Goal: Task Accomplishment & Management: Complete application form

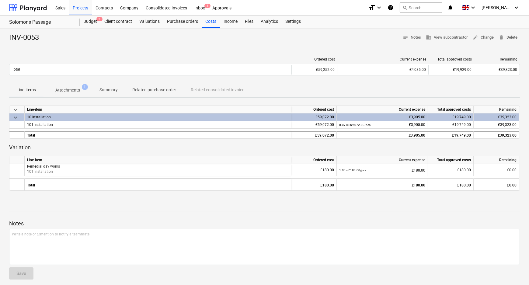
drag, startPoint x: 85, startPoint y: 9, endPoint x: 146, endPoint y: 36, distance: 66.6
click at [85, 9] on div "Projects" at bounding box center [80, 8] width 23 height 16
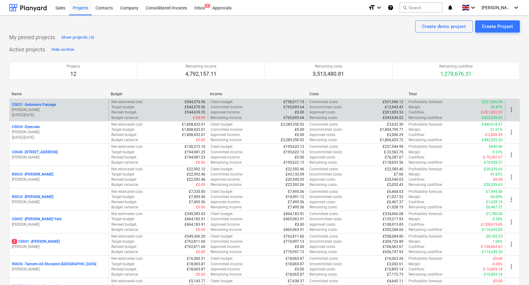
click at [52, 104] on p "C0031 - Solomons Passage" at bounding box center [34, 104] width 44 height 5
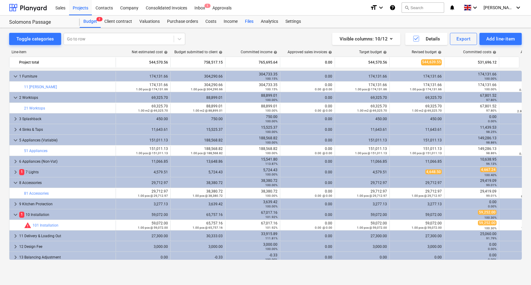
click at [245, 21] on div "Files" at bounding box center [249, 22] width 16 height 12
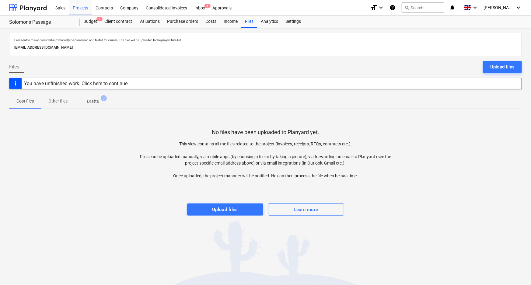
click at [94, 103] on p "Drafts" at bounding box center [93, 101] width 12 height 6
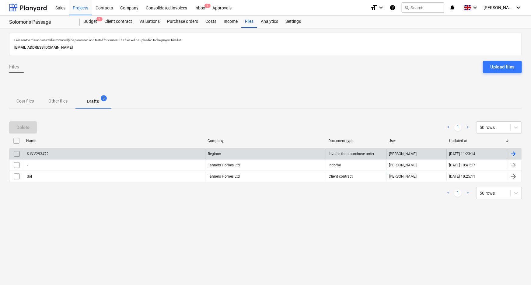
click at [108, 151] on div "S-INV293472" at bounding box center [114, 154] width 181 height 10
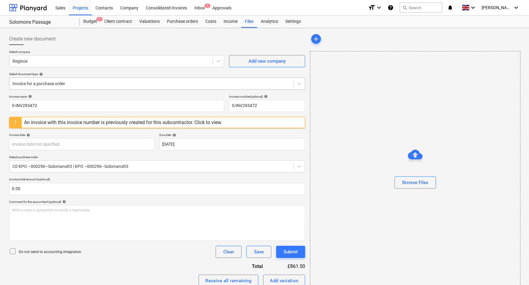
click at [57, 85] on div at bounding box center [151, 84] width 278 height 6
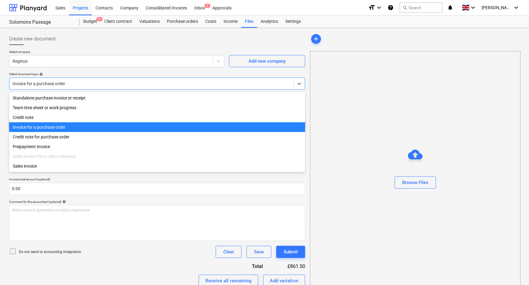
click at [57, 128] on div "Invoice for a purchase order" at bounding box center [157, 127] width 296 height 10
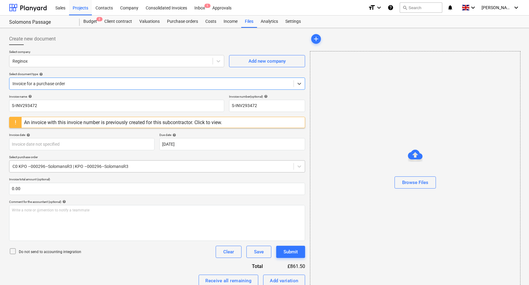
click at [57, 167] on div at bounding box center [151, 166] width 278 height 6
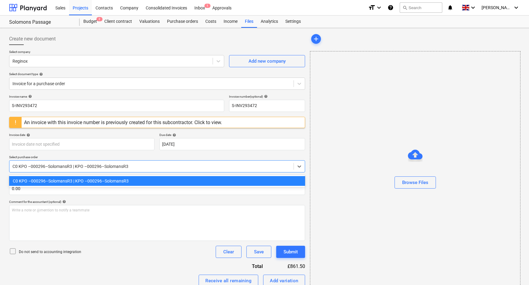
click at [66, 180] on div "C0 KPO –000296–SolomansR3 | KPO –000296–SolomansR3" at bounding box center [157, 181] width 296 height 10
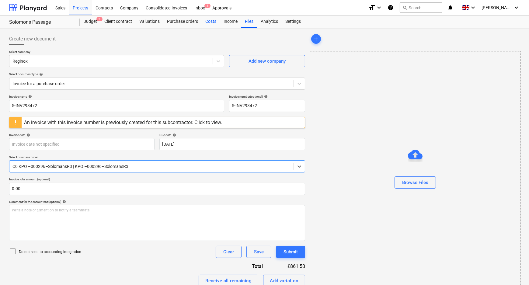
click at [206, 20] on div "Costs" at bounding box center [211, 22] width 18 height 12
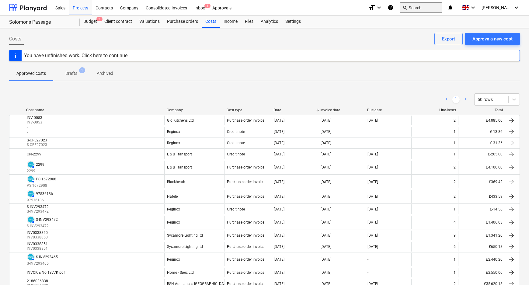
click at [434, 8] on button "search Search" at bounding box center [421, 7] width 43 height 10
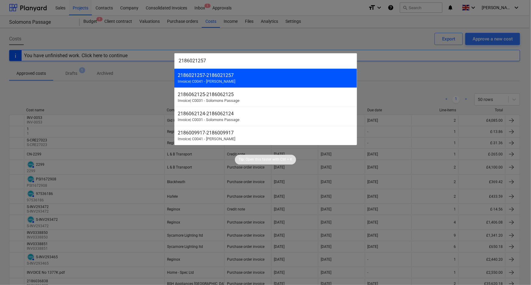
type input "2186021257"
click at [270, 76] on div "2186021257 - 2186021257" at bounding box center [265, 75] width 175 height 6
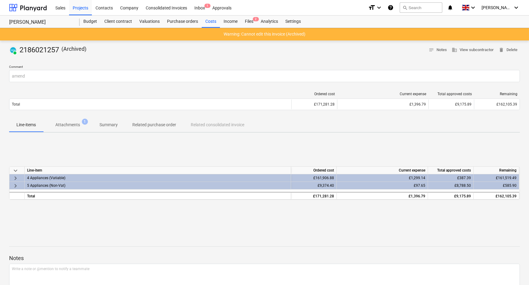
click at [13, 178] on span "keyboard_arrow_right" at bounding box center [15, 178] width 7 height 7
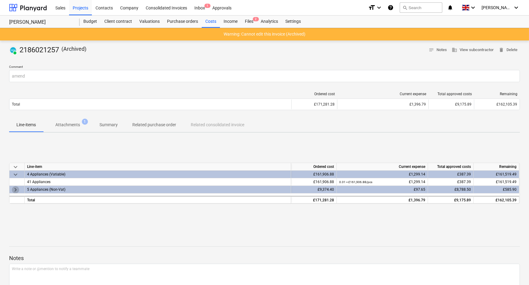
click at [15, 190] on span "keyboard_arrow_right" at bounding box center [15, 189] width 7 height 7
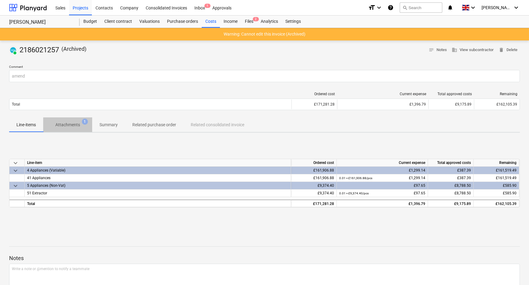
click at [76, 122] on p "Attachments" at bounding box center [67, 125] width 25 height 6
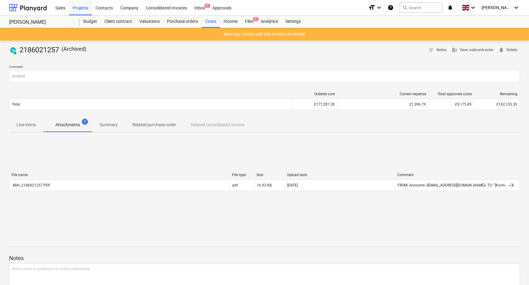
click at [26, 127] on p "Line-items" at bounding box center [25, 125] width 19 height 6
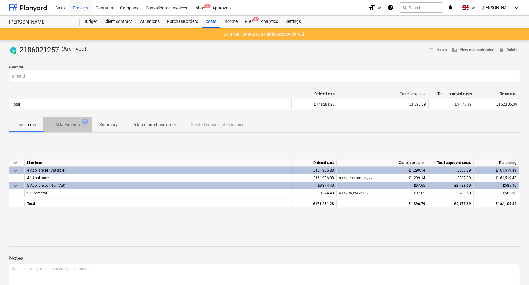
click at [76, 127] on p "Attachments" at bounding box center [67, 125] width 25 height 6
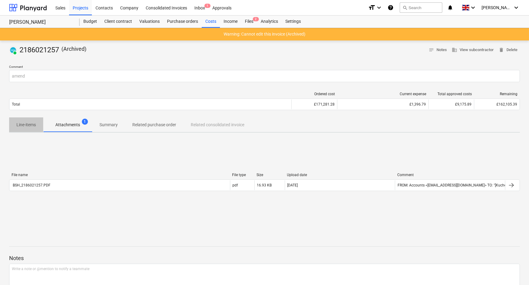
click at [36, 128] on span "Line-items" at bounding box center [26, 125] width 34 height 10
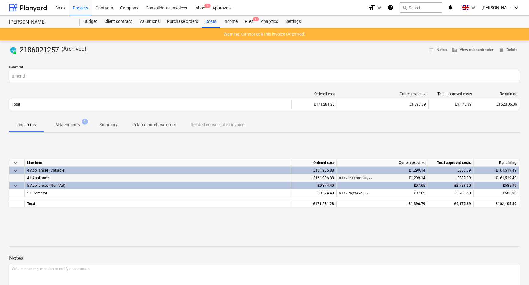
click at [423, 177] on div "0.01 × £161,906.88 / pcs £1,299.14" at bounding box center [382, 178] width 86 height 8
click at [386, 179] on div "0.01 × £161,906.88 / pcs £1,299.14" at bounding box center [382, 178] width 86 height 8
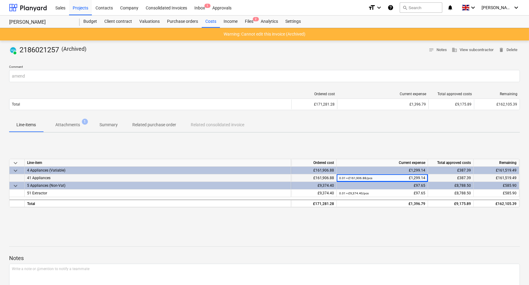
click at [350, 179] on small "0.01 × £161,906.88 / pcs" at bounding box center [355, 177] width 33 height 3
click at [462, 176] on div "£387.39" at bounding box center [450, 178] width 40 height 8
click at [496, 178] on div "£161,519.49" at bounding box center [496, 178] width 40 height 8
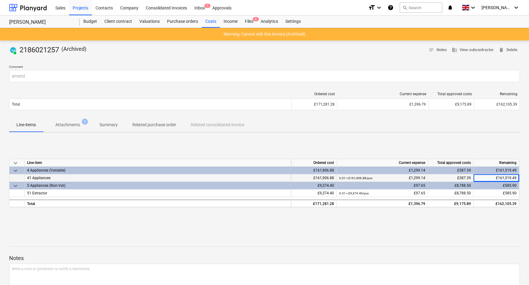
drag, startPoint x: 37, startPoint y: 178, endPoint x: 27, endPoint y: 179, distance: 9.2
click at [36, 178] on span "41 Appliances" at bounding box center [38, 178] width 23 height 4
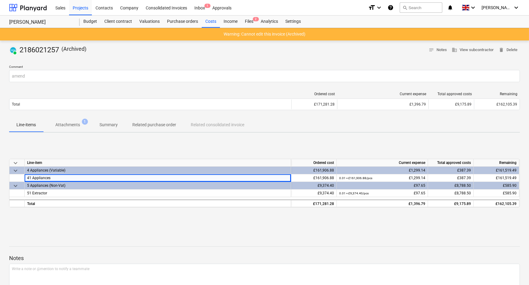
click at [9, 179] on div "PAID 2186021257 ( Archived ) notes Notes business View subcontractor delete Del…" at bounding box center [264, 182] width 529 height 284
click at [352, 174] on div "0.01 × £161,906.88 / pcs" at bounding box center [355, 178] width 33 height 8
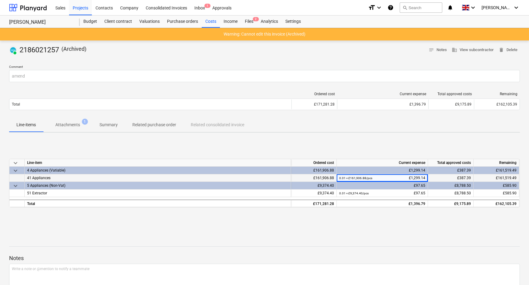
click at [377, 179] on div "0.01 × £161,906.88 / pcs £1,299.14" at bounding box center [382, 178] width 86 height 8
click at [375, 213] on div "keyboard_arrow_down Line-item Ordered cost Current expense Total approved costs…" at bounding box center [264, 183] width 511 height 91
click at [70, 125] on p "Attachments" at bounding box center [67, 125] width 25 height 6
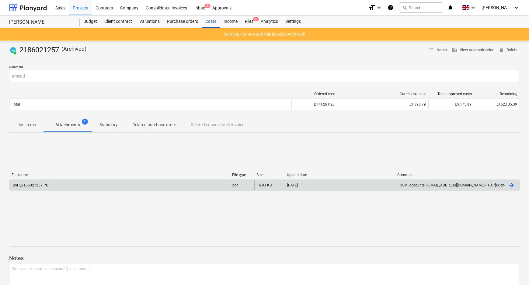
click at [84, 188] on div "BSH_2186021257.PDF" at bounding box center [119, 185] width 221 height 10
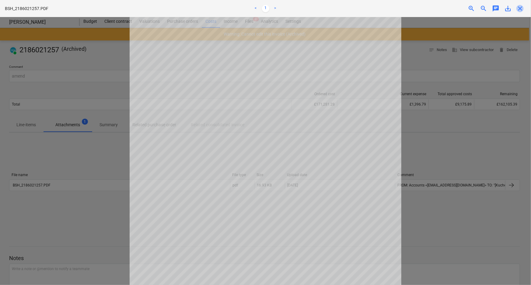
click at [522, 10] on span "close" at bounding box center [519, 8] width 7 height 7
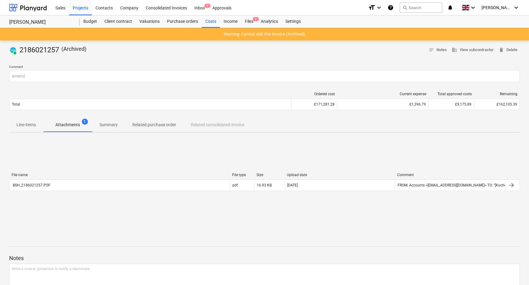
click at [100, 125] on p "Summary" at bounding box center [108, 125] width 18 height 6
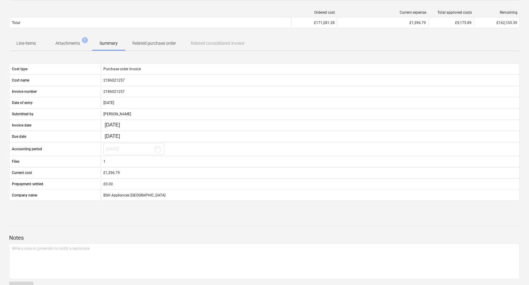
scroll to position [72, 0]
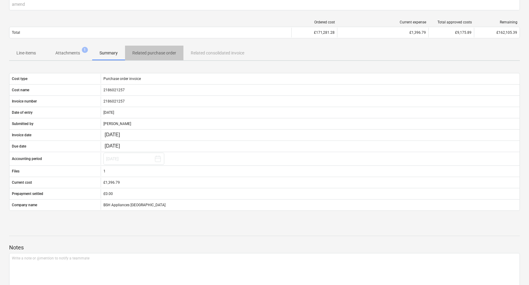
click at [166, 54] on p "Related purchase order" at bounding box center [154, 53] width 44 height 6
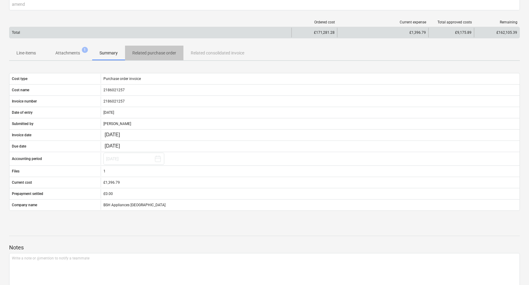
scroll to position [39, 0]
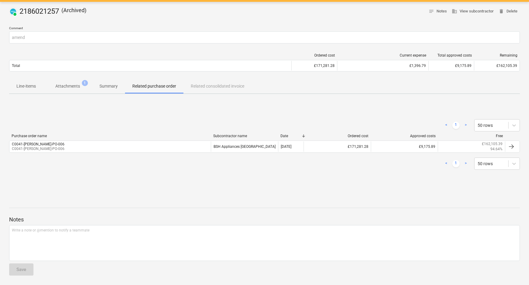
click at [61, 11] on div "PAID 2186021257 ( Archived )" at bounding box center [47, 12] width 77 height 10
drag, startPoint x: 58, startPoint y: 10, endPoint x: 26, endPoint y: 10, distance: 31.6
click at [26, 10] on div "PAID 2186021257 ( Archived )" at bounding box center [47, 12] width 77 height 10
drag, startPoint x: 60, startPoint y: 10, endPoint x: 20, endPoint y: 9, distance: 39.5
click at [20, 9] on div "PAID 2186021257 ( Archived )" at bounding box center [47, 12] width 77 height 10
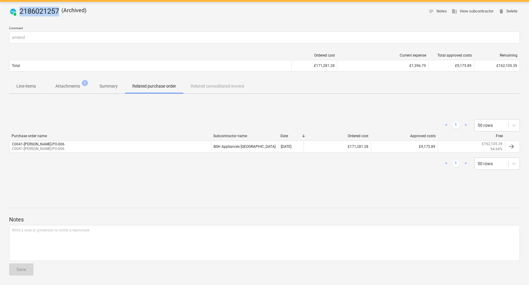
copy div "2186021257"
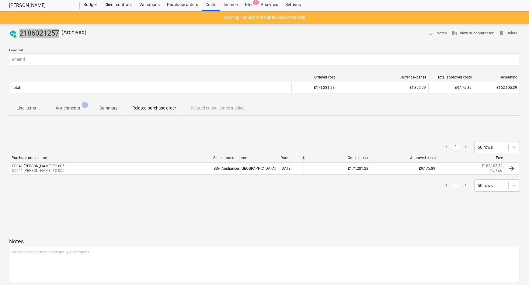
scroll to position [0, 0]
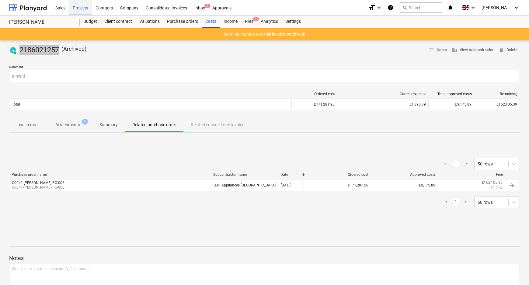
click at [82, 9] on div "Projects" at bounding box center [80, 8] width 23 height 16
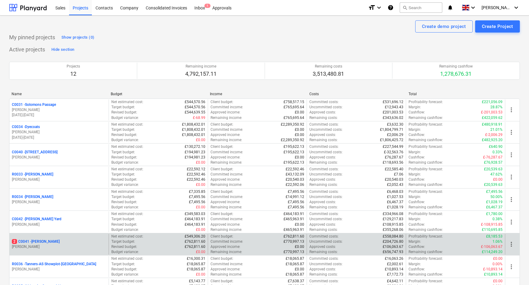
click at [36, 241] on p "2 C0041 - [PERSON_NAME]" at bounding box center [36, 241] width 48 height 5
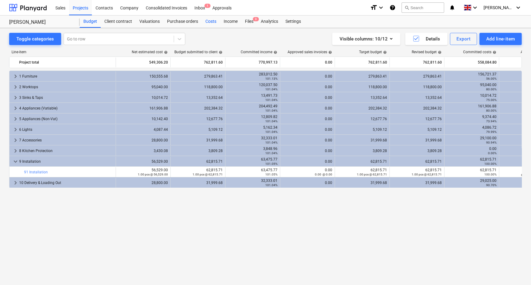
click at [208, 19] on div "Costs" at bounding box center [211, 22] width 18 height 12
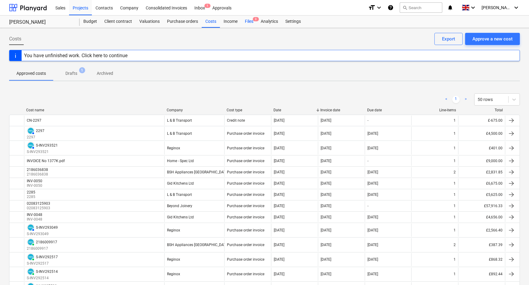
click at [252, 20] on div "Files 3" at bounding box center [249, 22] width 16 height 12
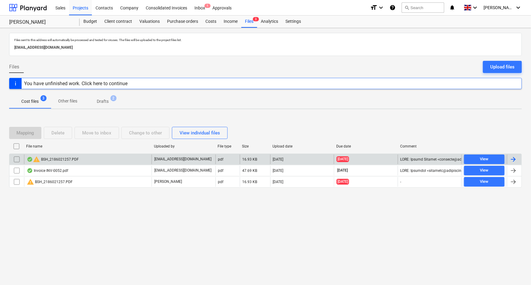
click at [85, 160] on div "warning BSH_2186021257.PDF" at bounding box center [87, 160] width 127 height 10
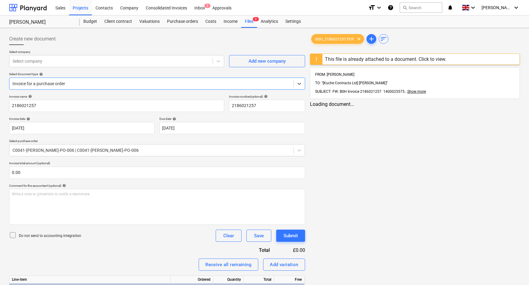
type input "2186021257"
type input "[DATE]"
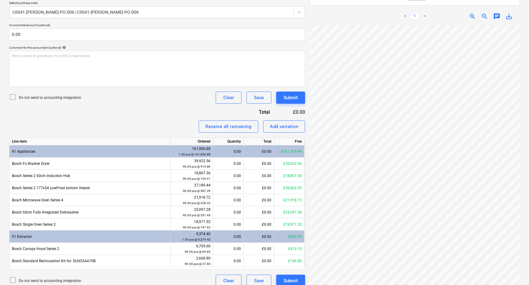
scroll to position [58, 49]
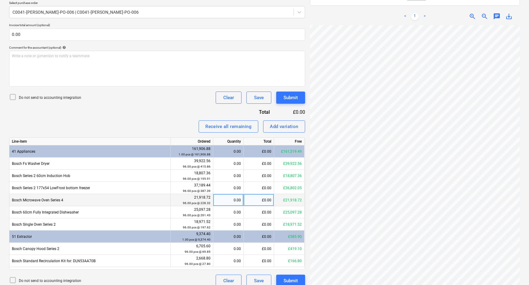
click at [237, 199] on div "0.00" at bounding box center [228, 200] width 25 height 12
type input "1"
click at [268, 202] on div "£228.32" at bounding box center [259, 200] width 30 height 12
type input "98.81"
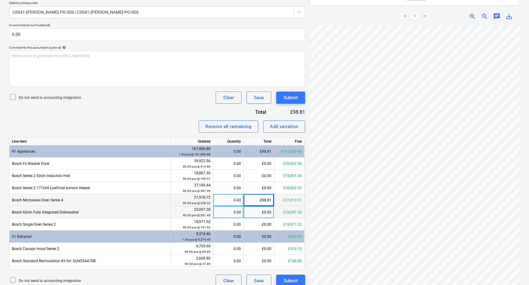
click at [263, 214] on div "£0.00" at bounding box center [259, 212] width 30 height 12
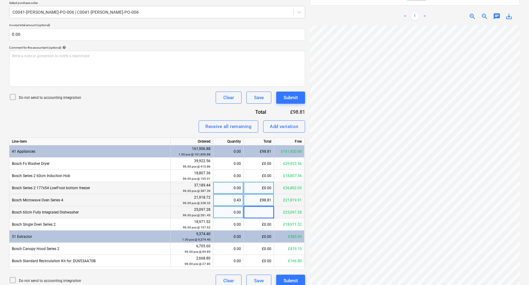
scroll to position [120, 49]
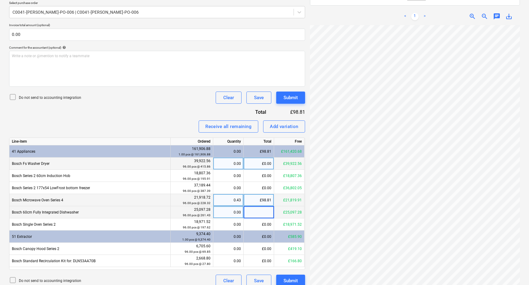
click at [250, 165] on div "£0.00" at bounding box center [259, 164] width 30 height 12
type input "207.93"
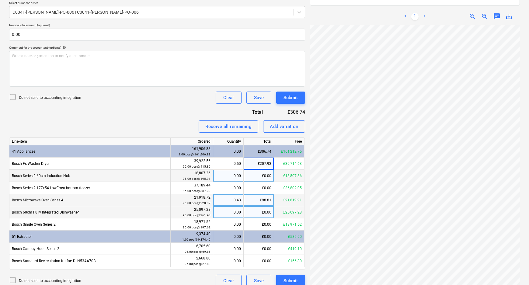
click at [258, 177] on div "£0.00" at bounding box center [259, 176] width 30 height 12
type input "97.96"
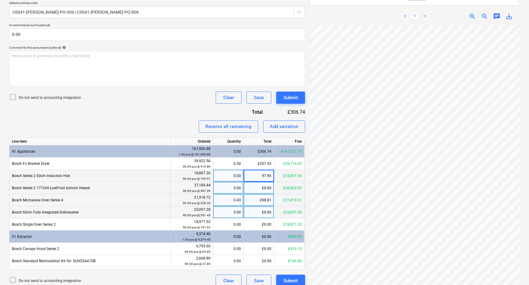
click at [266, 191] on div "£0.00" at bounding box center [259, 188] width 30 height 12
click at [266, 200] on div "£98.81" at bounding box center [259, 200] width 30 height 12
click at [267, 211] on div "£0.00" at bounding box center [259, 212] width 30 height 12
type input "130.72"
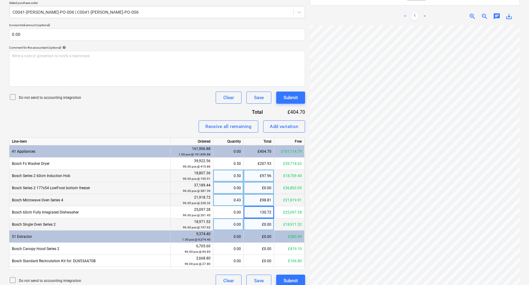
click at [268, 223] on div "£0.00" at bounding box center [259, 224] width 30 height 12
type input "8"
type input "98.81"
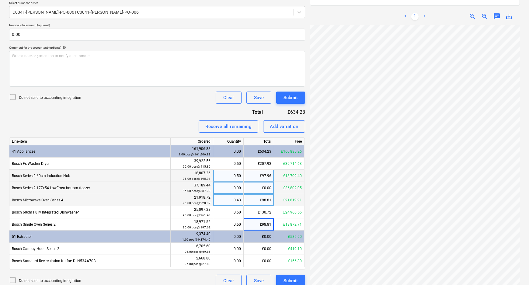
click at [267, 197] on div "£98.81" at bounding box center [259, 200] width 30 height 12
type input "114.16"
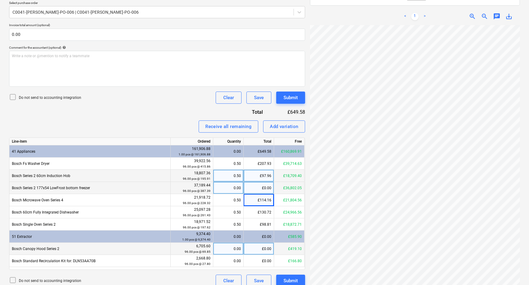
click at [265, 248] on div "£0.00" at bounding box center [259, 249] width 30 height 12
type input "34.93"
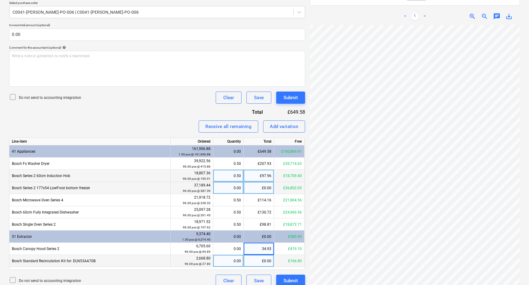
click at [265, 259] on div "£0.00" at bounding box center [259, 261] width 30 height 12
type input "13.90"
click at [308, 270] on div "BSH_2186021257.PDF clear add sort This file is already attached to a document. …" at bounding box center [415, 90] width 215 height 397
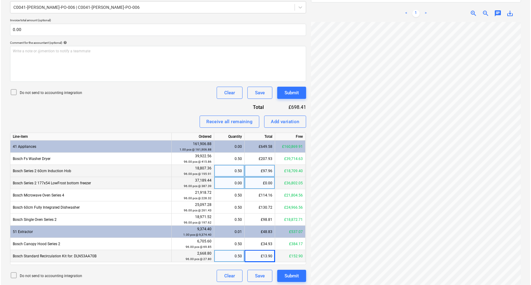
scroll to position [144, 0]
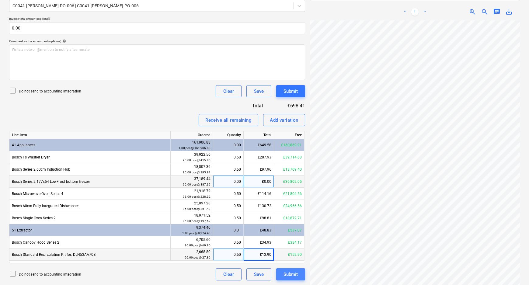
click at [294, 273] on div "Submit" at bounding box center [291, 274] width 14 height 8
